Goal: Check status: Check status

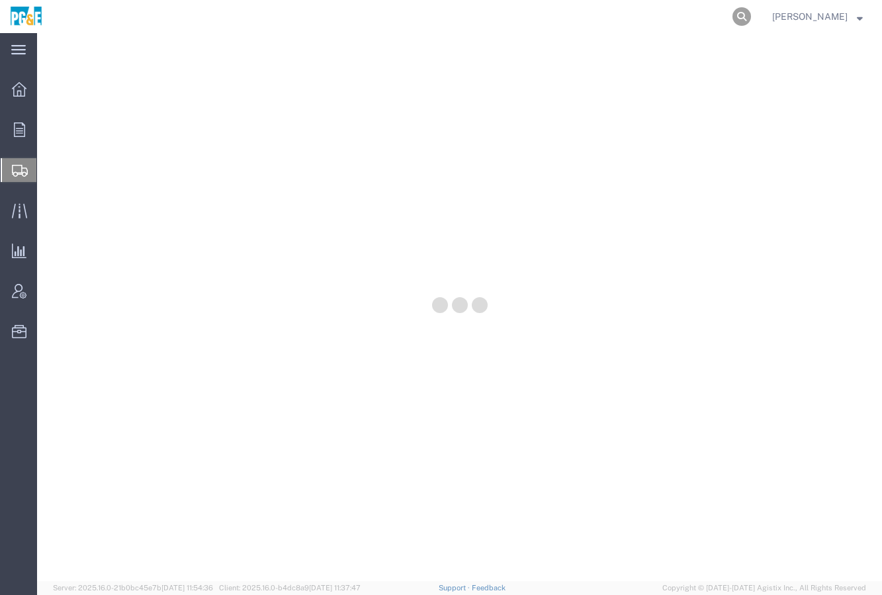
click at [751, 17] on icon at bounding box center [742, 16] width 19 height 19
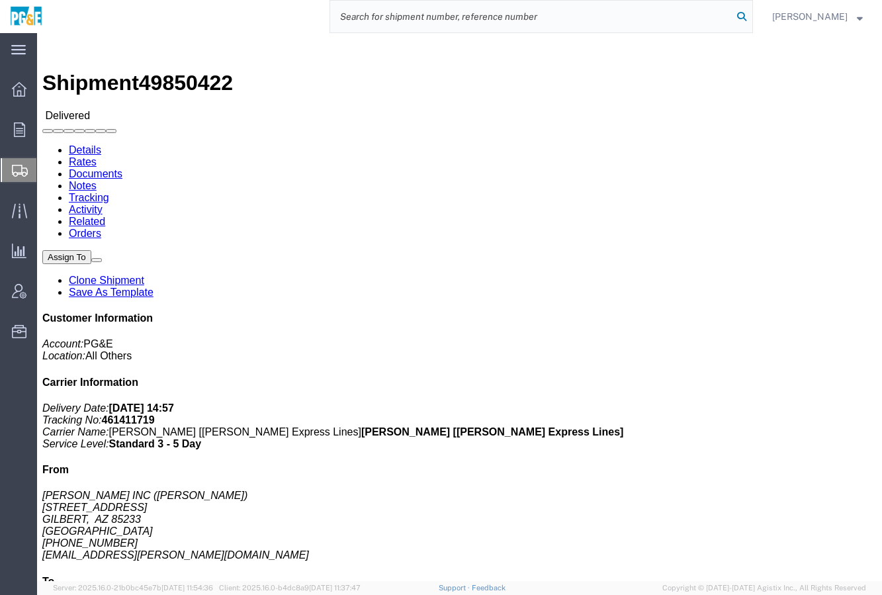
paste input "56465745"
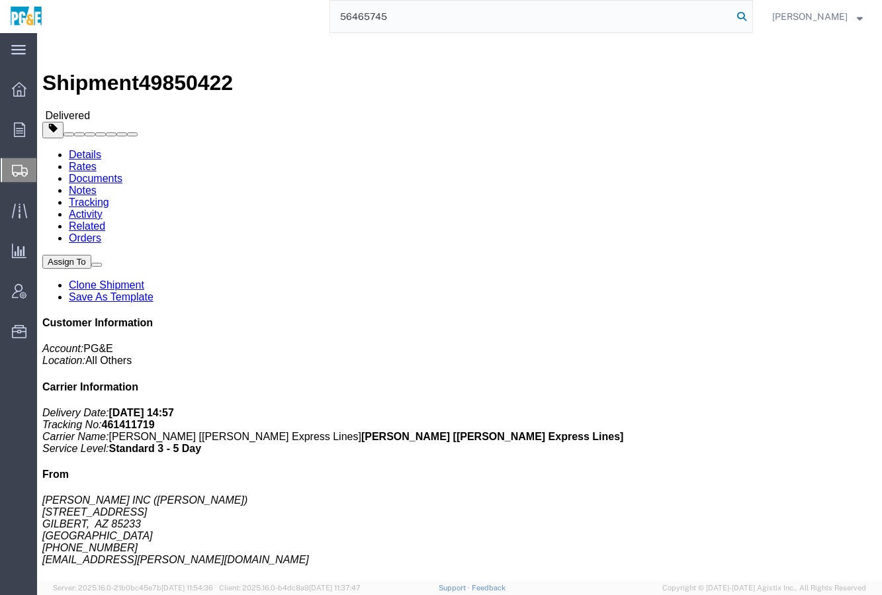
type input "56465745"
